Goal: Task Accomplishment & Management: Manage account settings

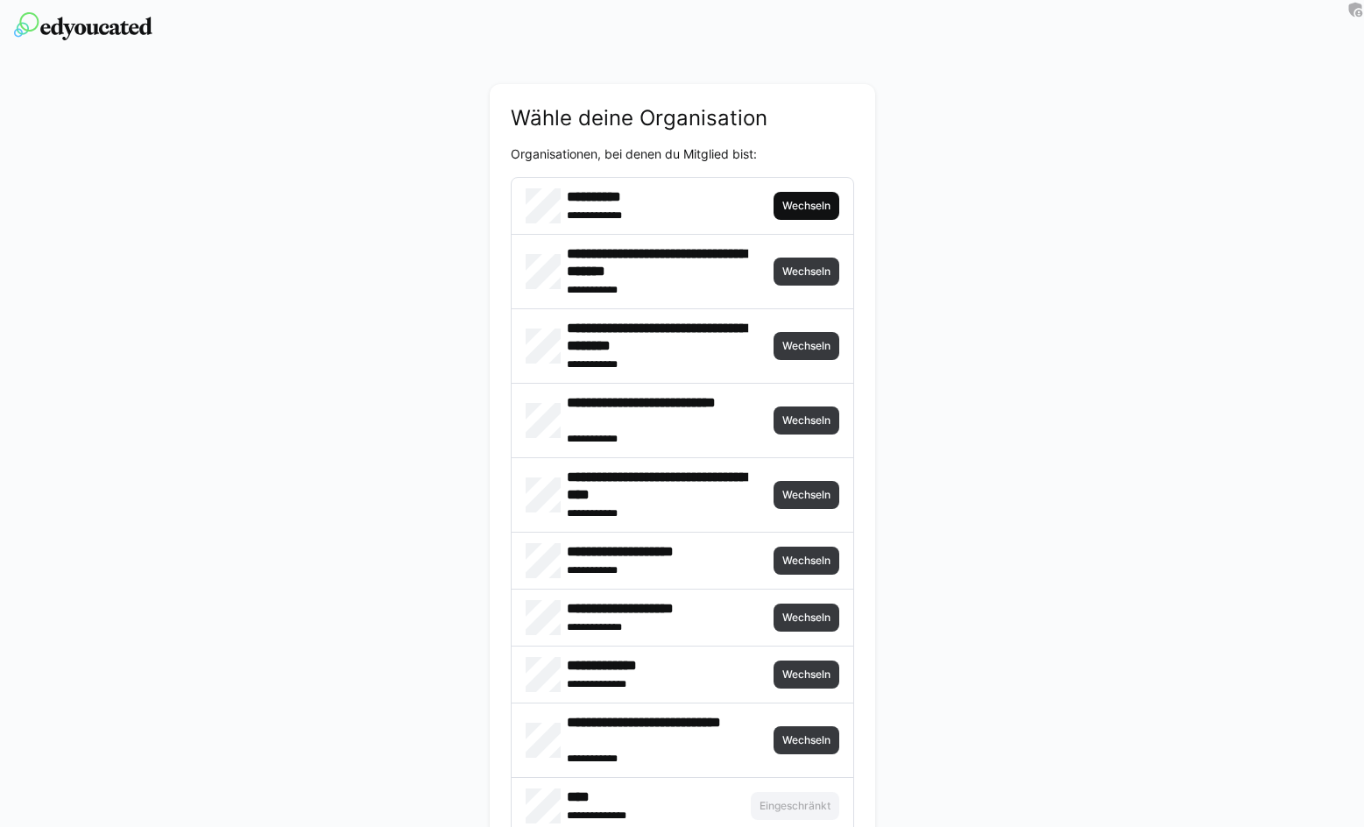
click at [808, 202] on span "Wechseln" at bounding box center [807, 206] width 52 height 14
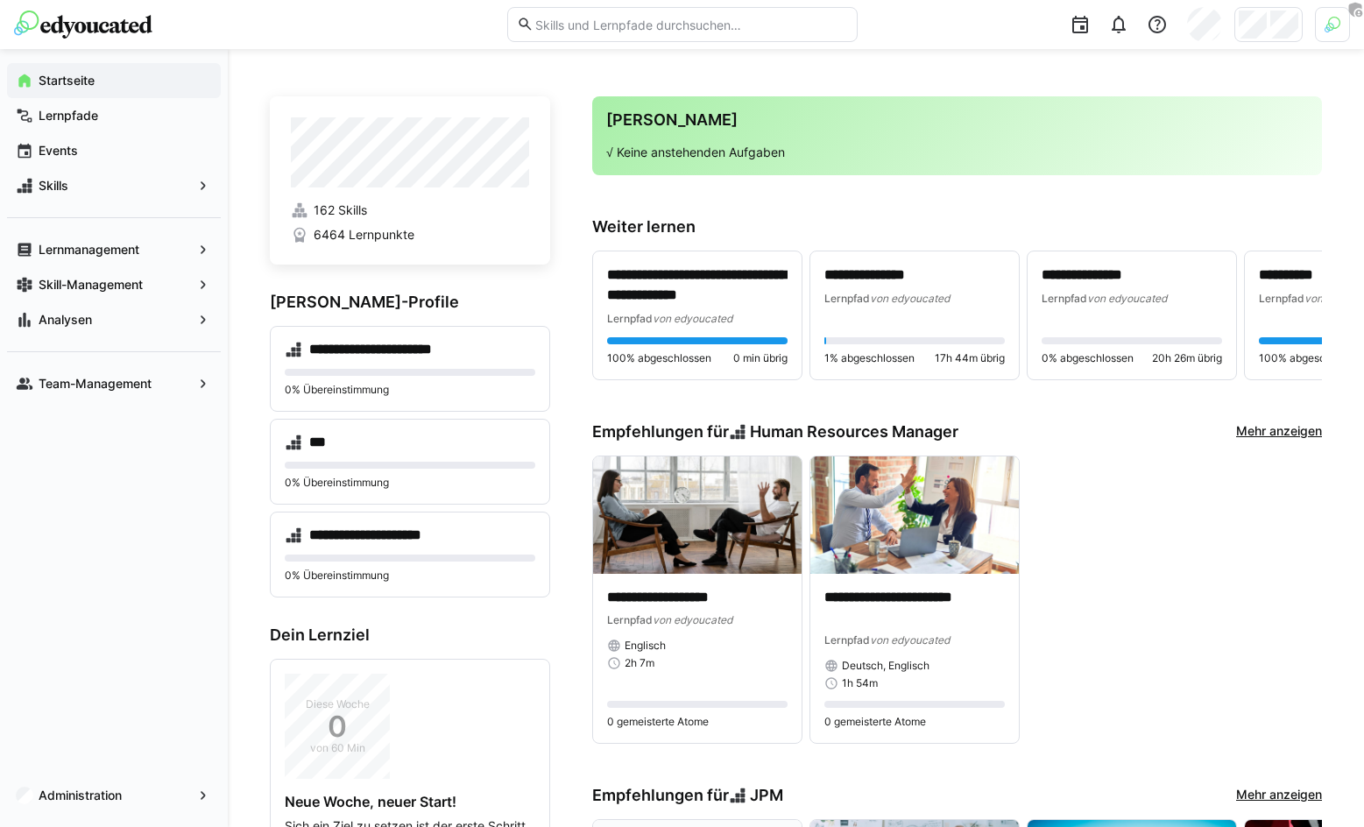
click at [1292, 42] on div at bounding box center [1110, 24] width 481 height 49
click at [1316, 26] on div at bounding box center [1332, 24] width 35 height 35
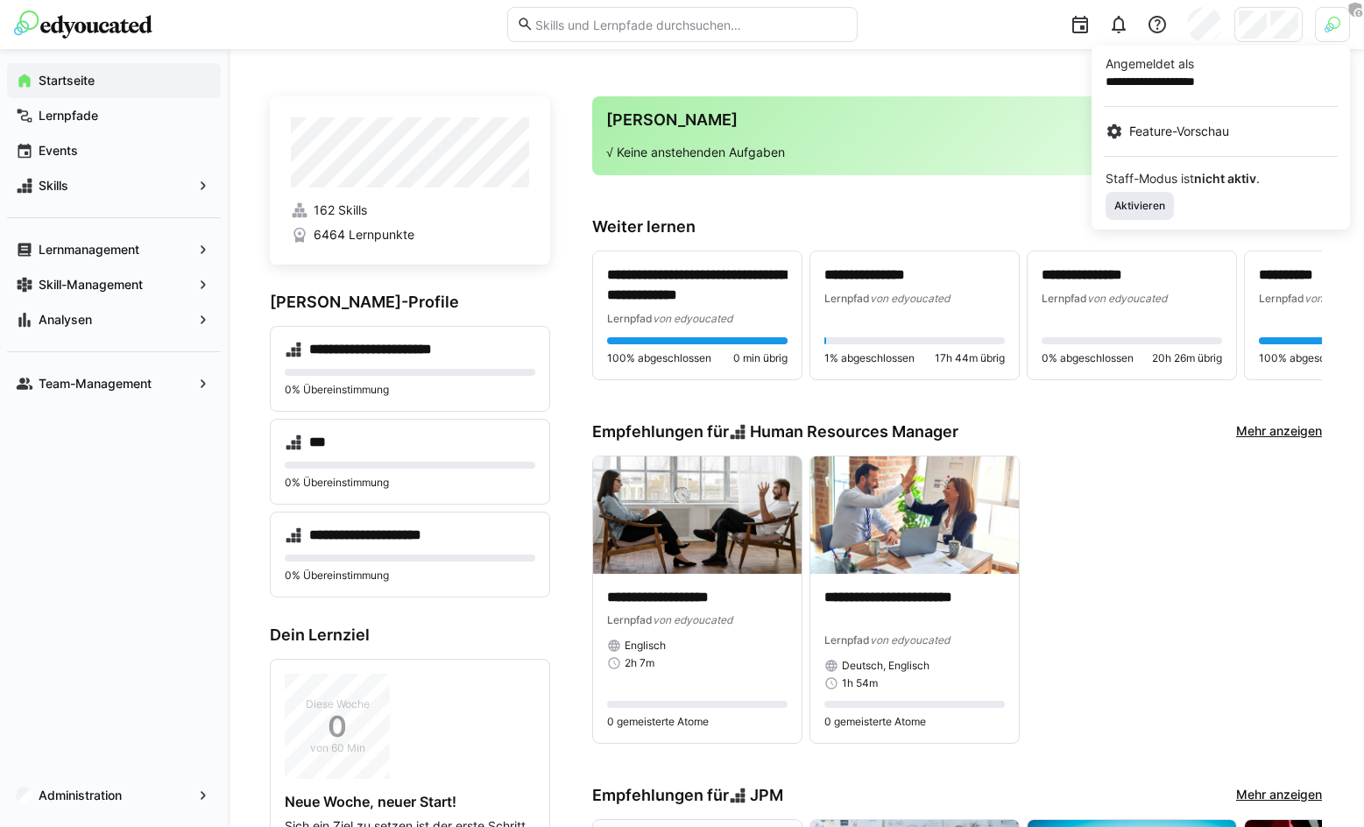
click at [1143, 205] on span "Aktivieren" at bounding box center [1140, 206] width 54 height 14
click at [1262, 32] on div at bounding box center [682, 413] width 1364 height 827
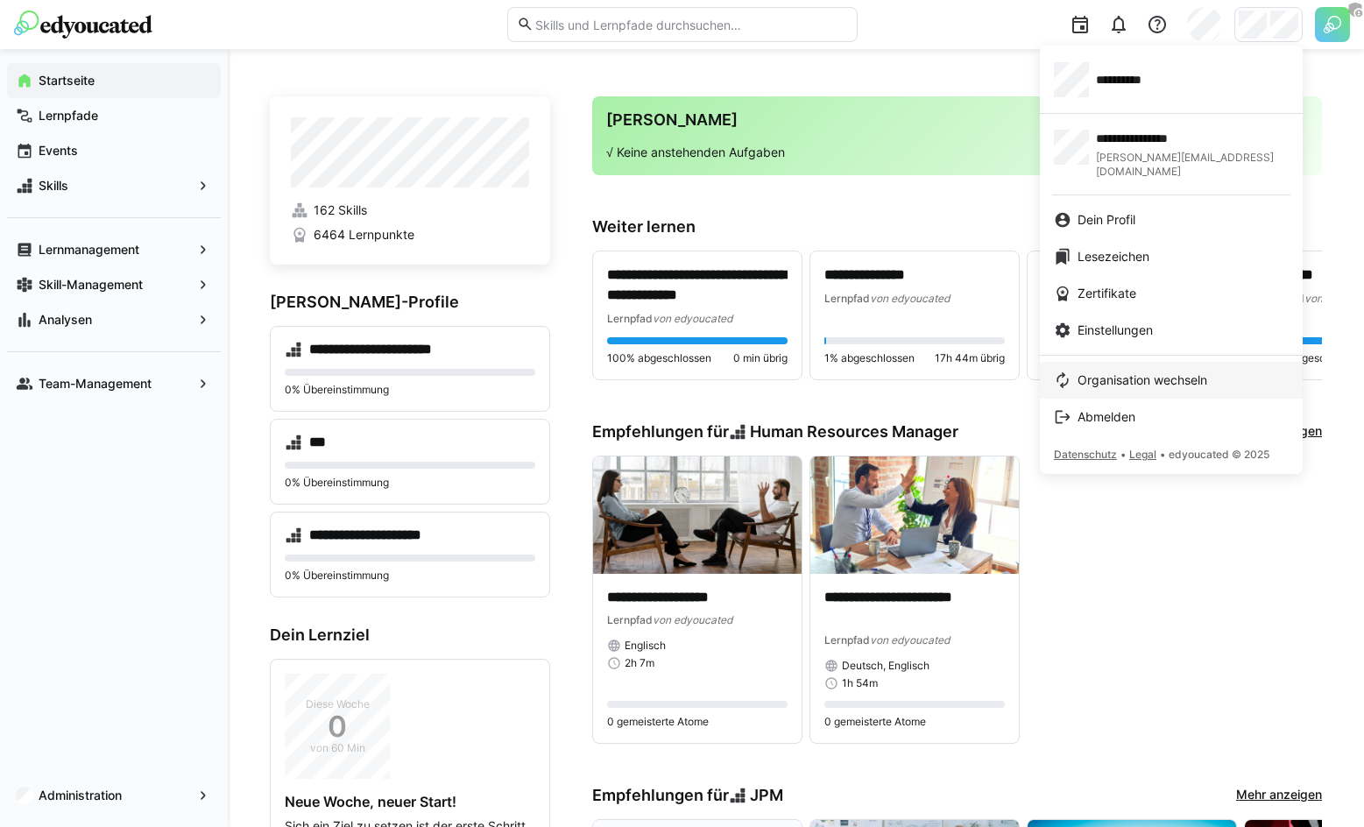
click at [1131, 362] on link "Organisation wechseln" at bounding box center [1171, 380] width 263 height 37
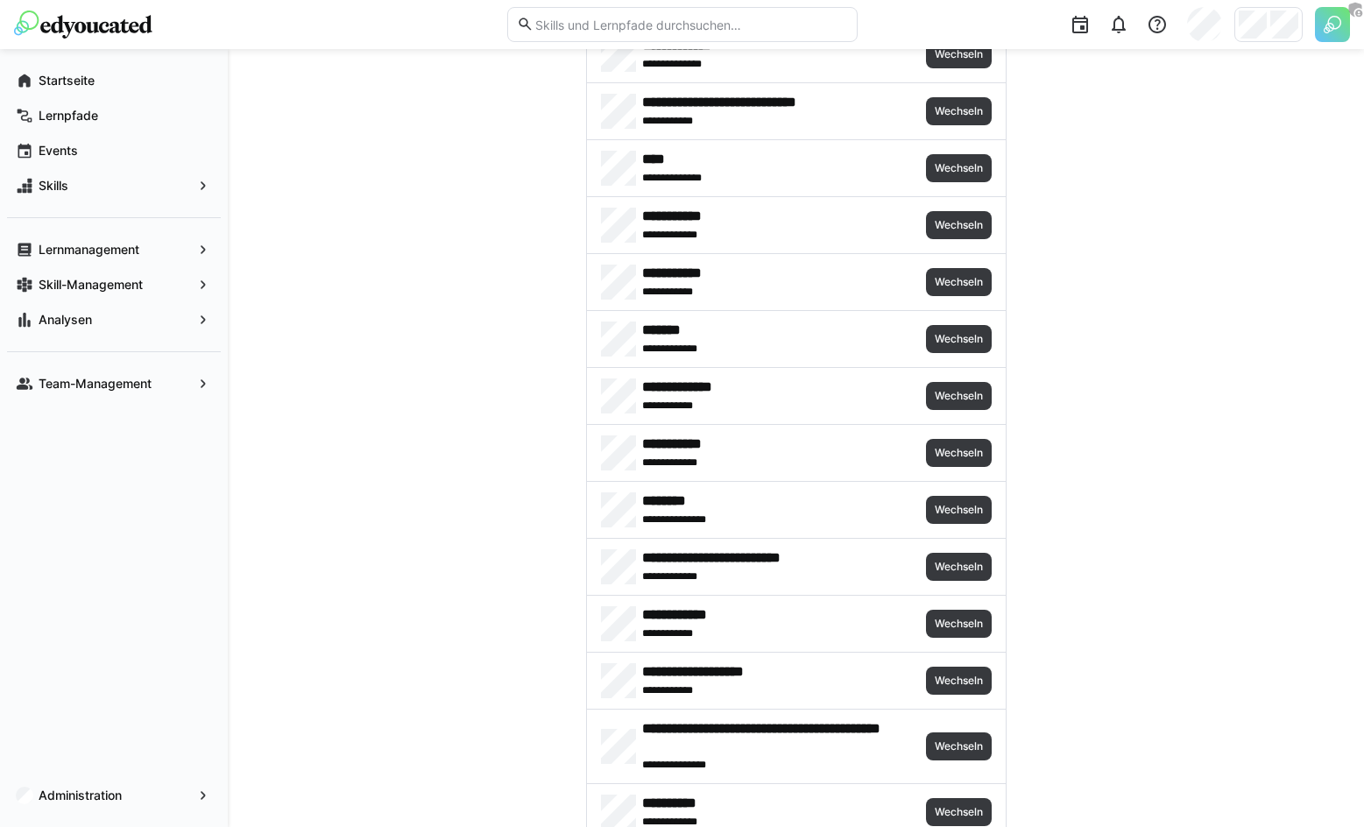
scroll to position [575, 0]
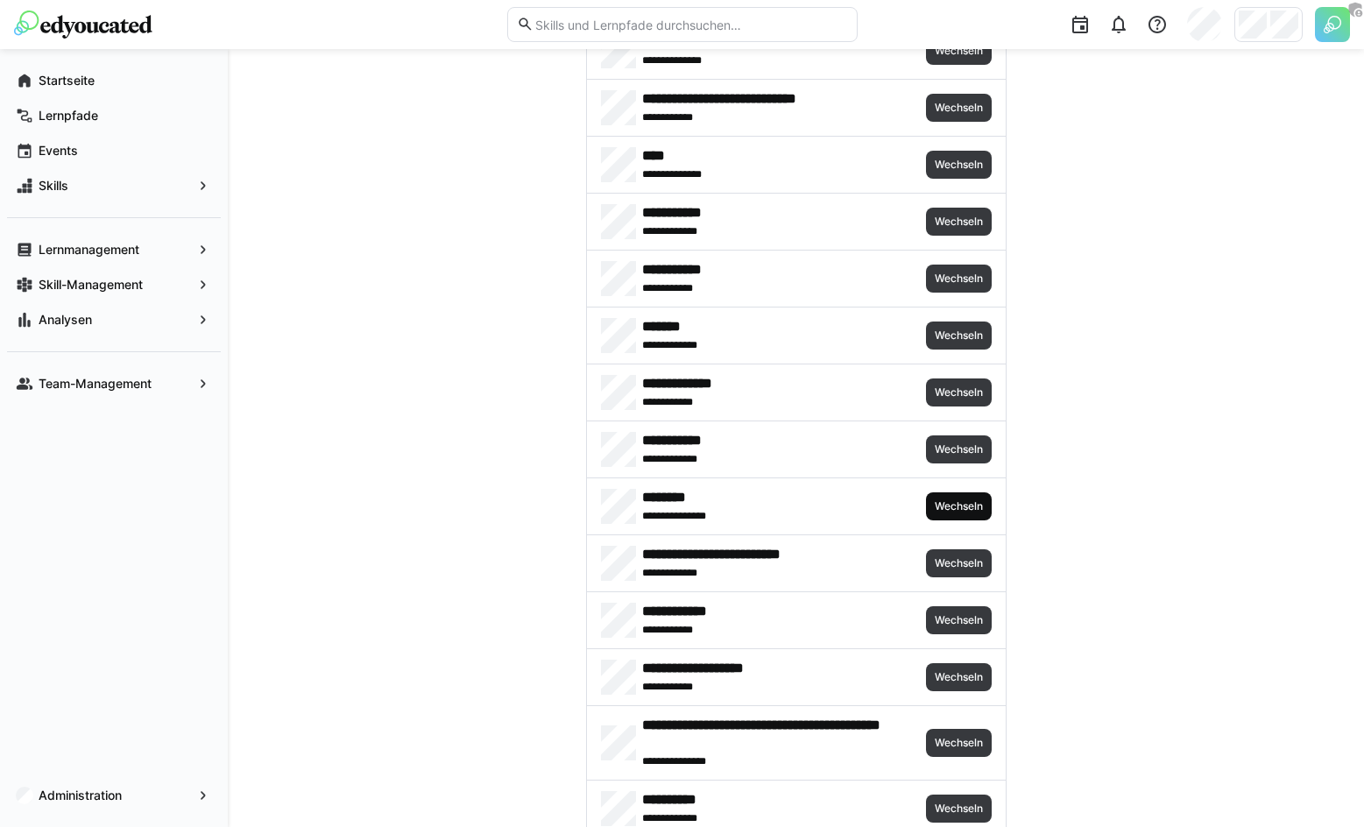
click at [955, 509] on span "Wechseln" at bounding box center [959, 506] width 52 height 14
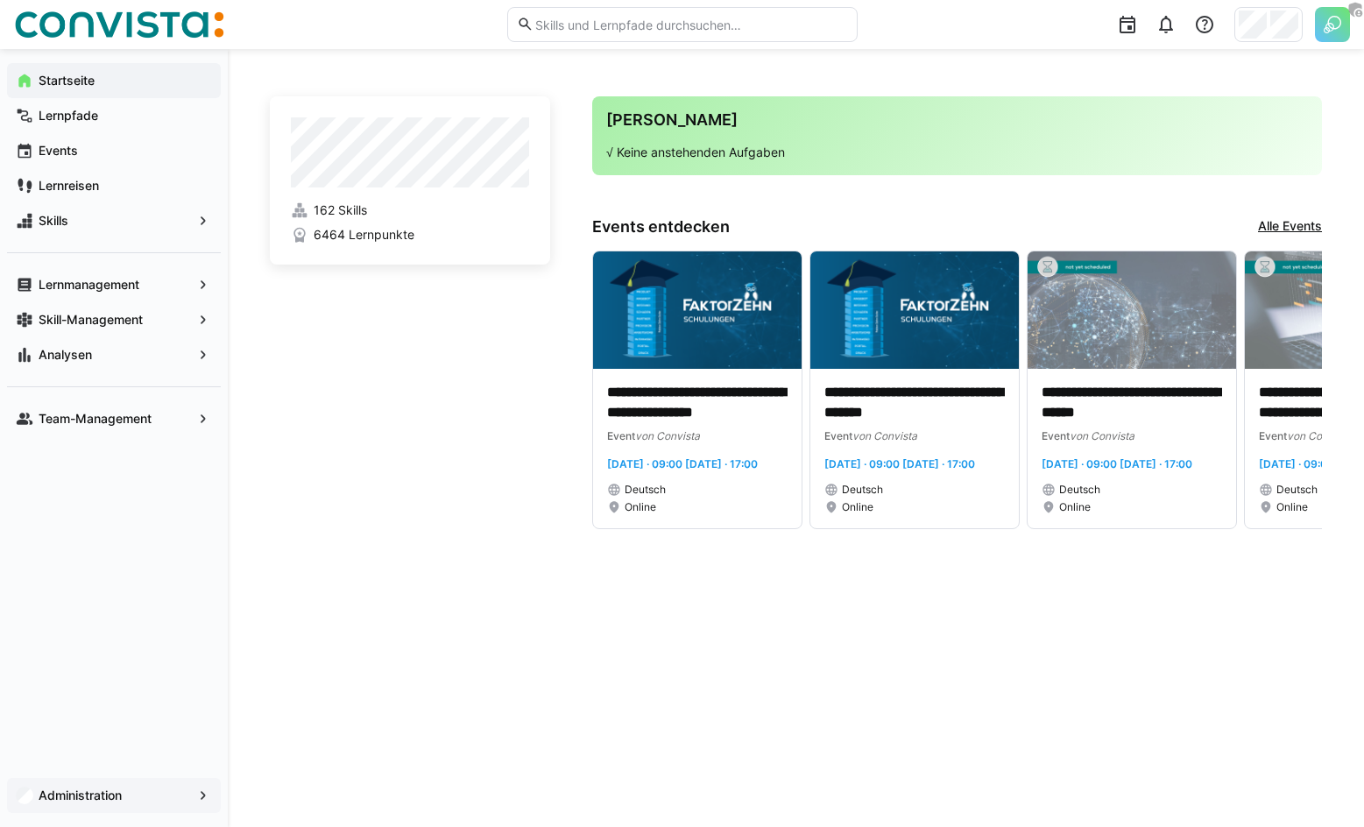
click at [0, 0] on app-navigation-label "Administration" at bounding box center [0, 0] width 0 height 0
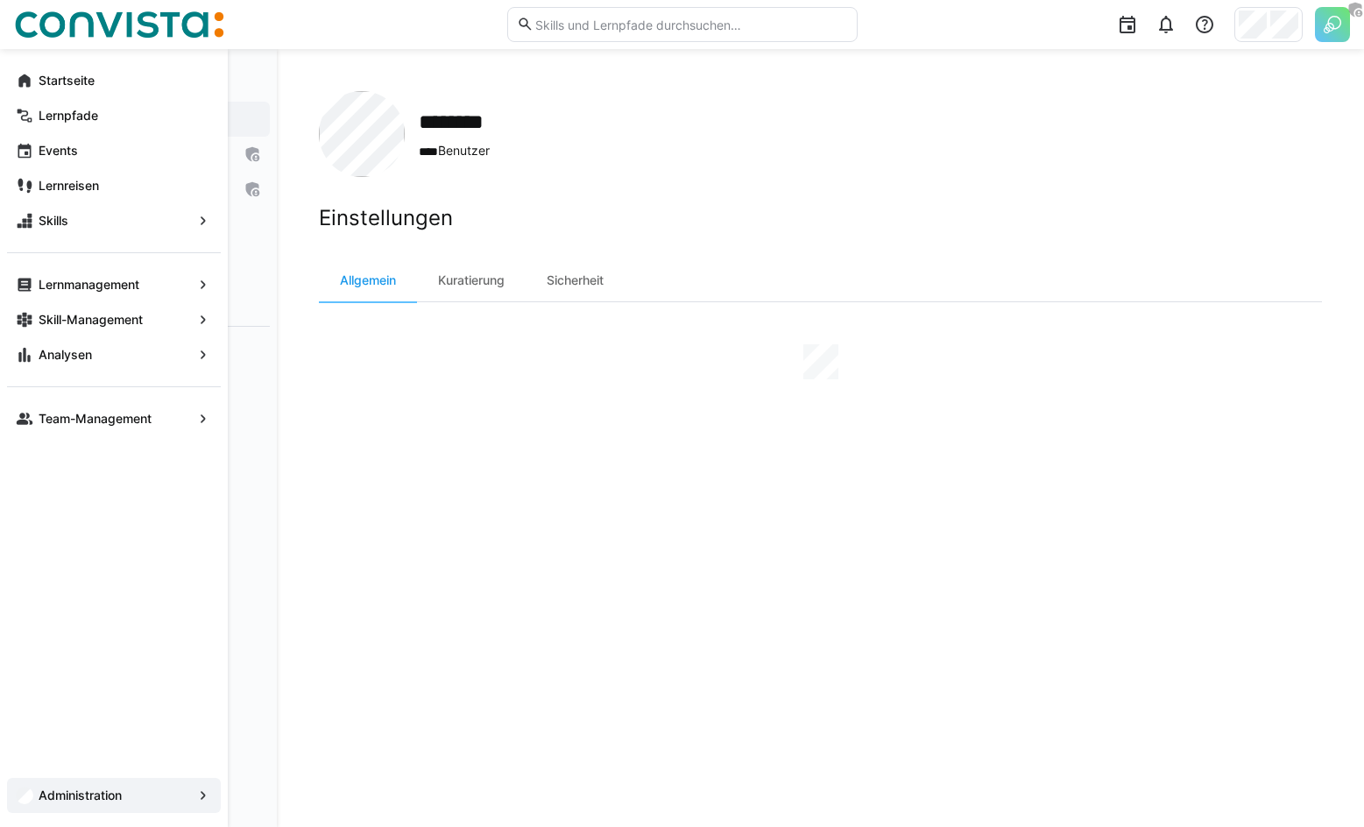
click at [0, 0] on app-navigation-label "Team-Management" at bounding box center [0, 0] width 0 height 0
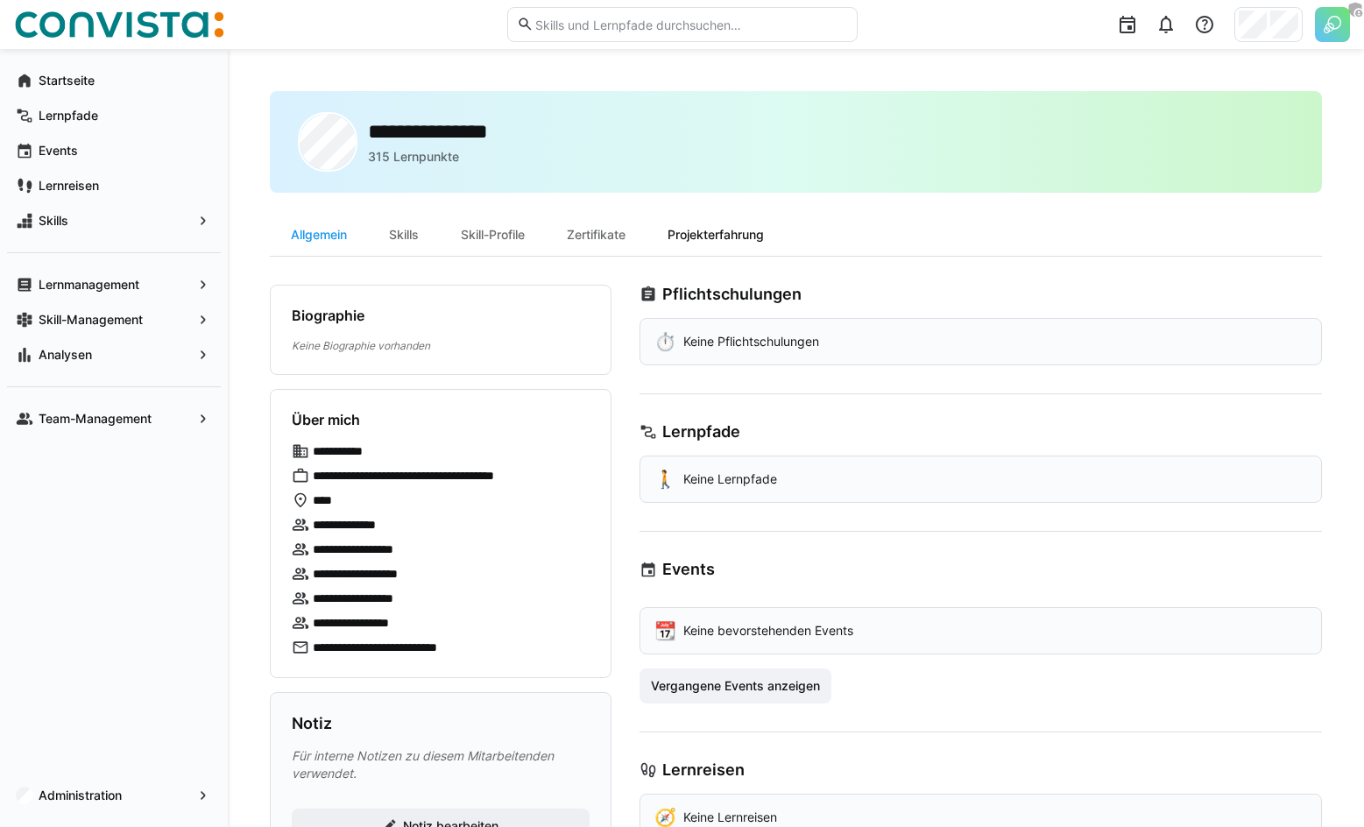
click at [663, 238] on div "Projekterfahrung" at bounding box center [716, 235] width 138 height 42
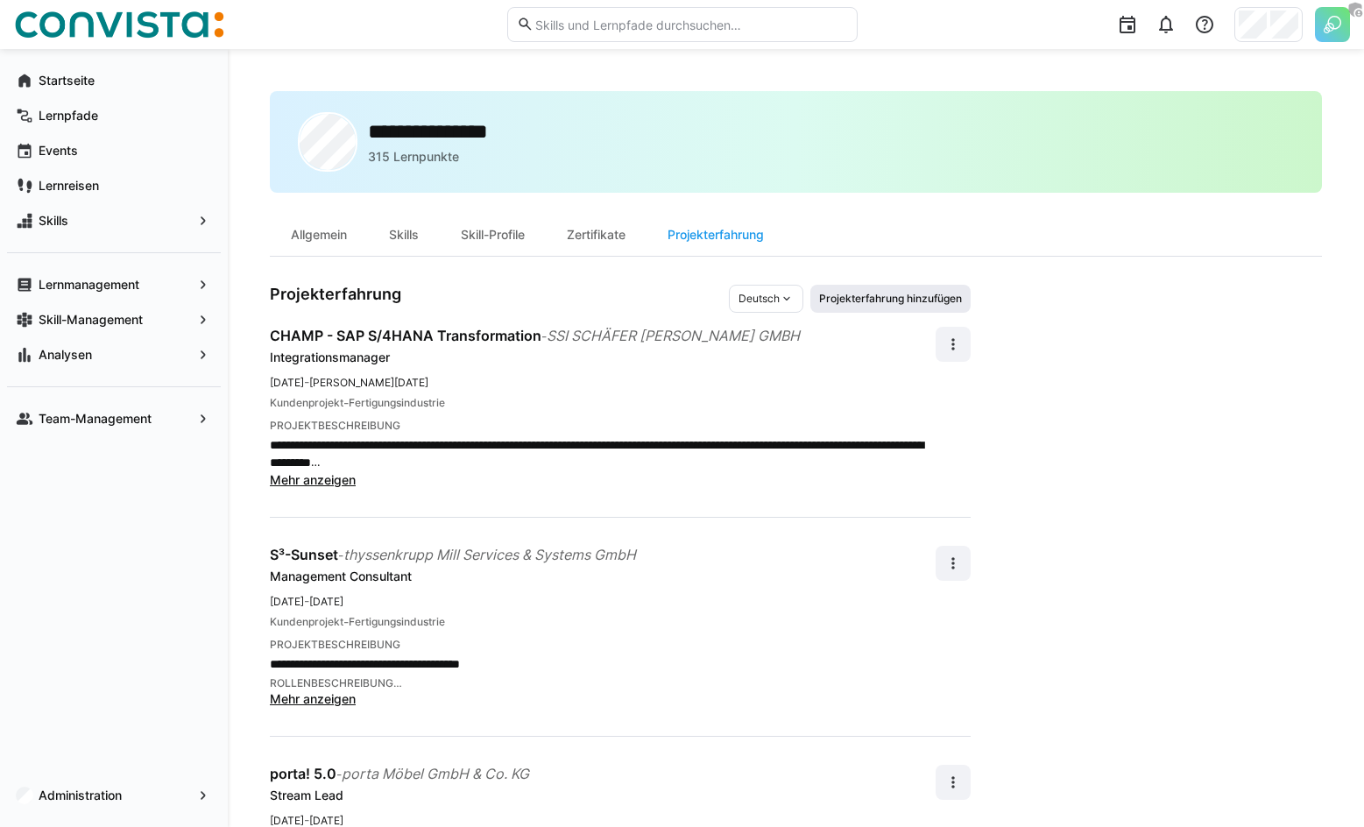
click at [879, 310] on span "Projekterfahrung hinzufügen" at bounding box center [891, 299] width 160 height 28
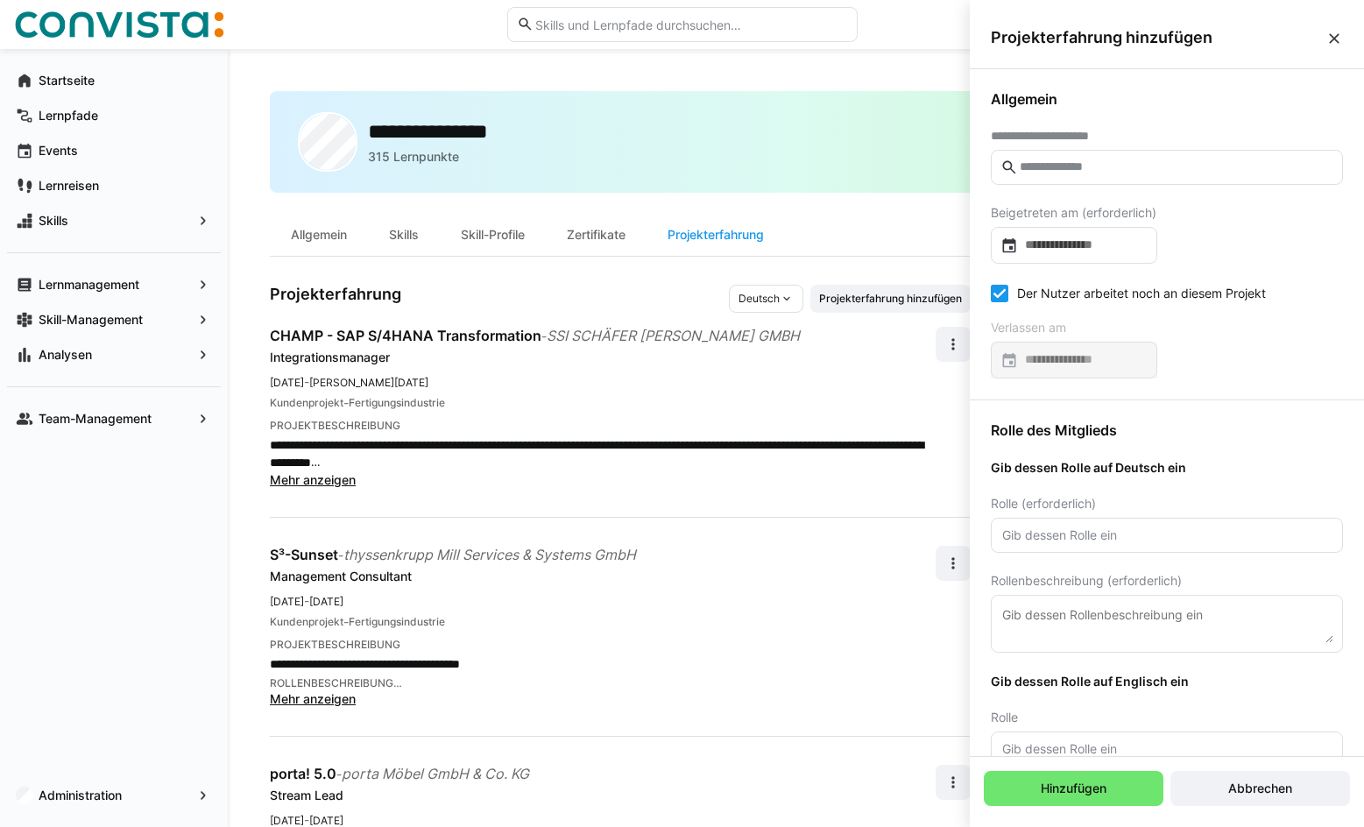
click at [1045, 164] on input "text" at bounding box center [1175, 167] width 315 height 16
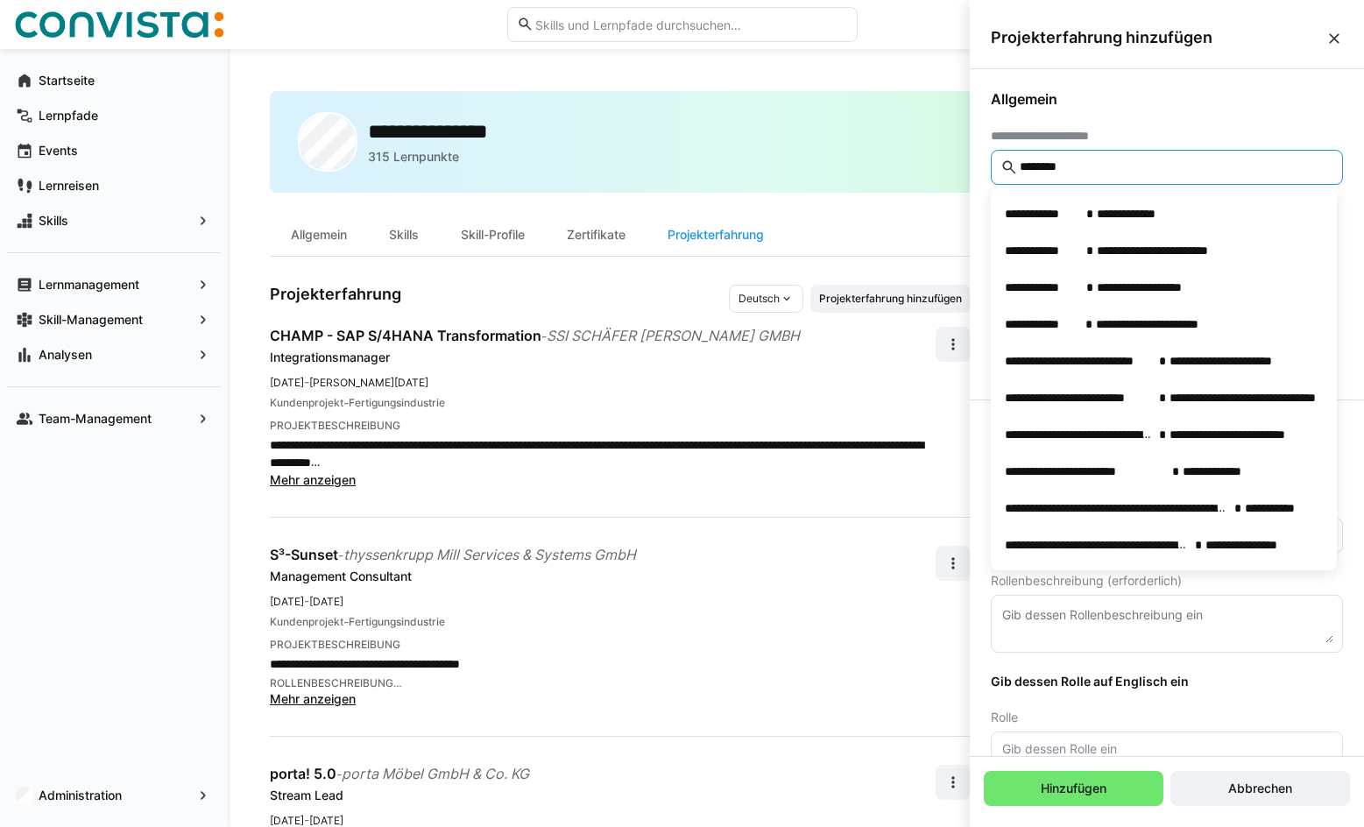
type input "********"
click at [1086, 132] on span "**********" at bounding box center [1051, 136] width 120 height 14
click at [634, 302] on h3 "Projekterfahrung" at bounding box center [499, 299] width 459 height 28
